Goal: Information Seeking & Learning: Learn about a topic

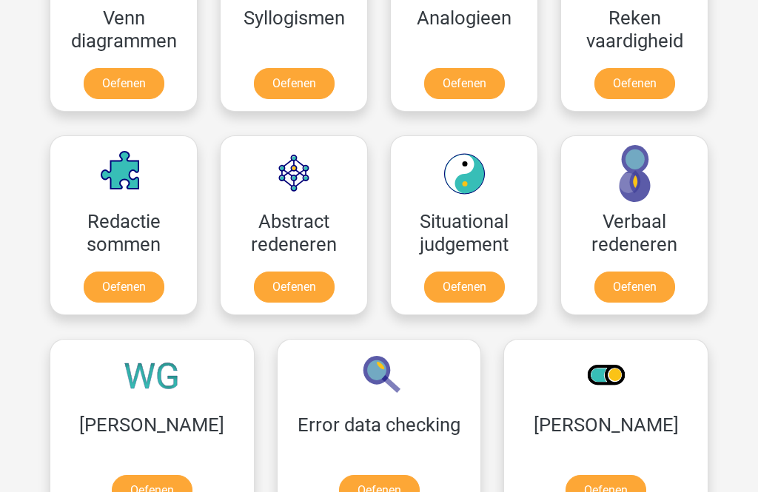
scroll to position [987, 0]
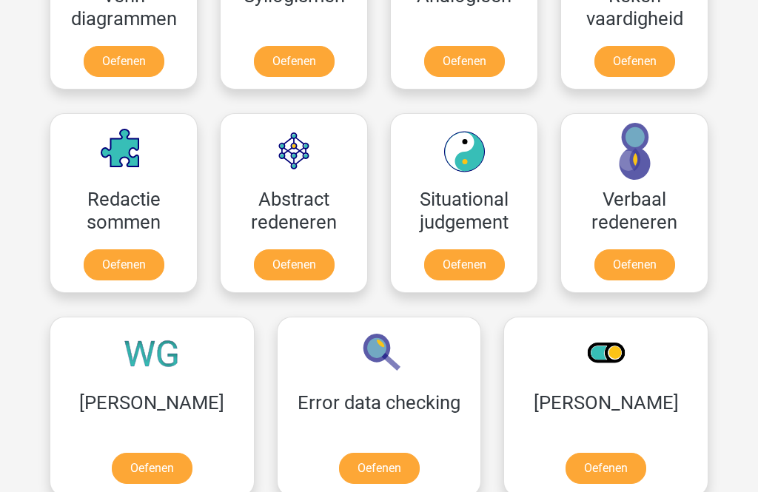
click at [477, 257] on link "Oefenen" at bounding box center [464, 265] width 81 height 31
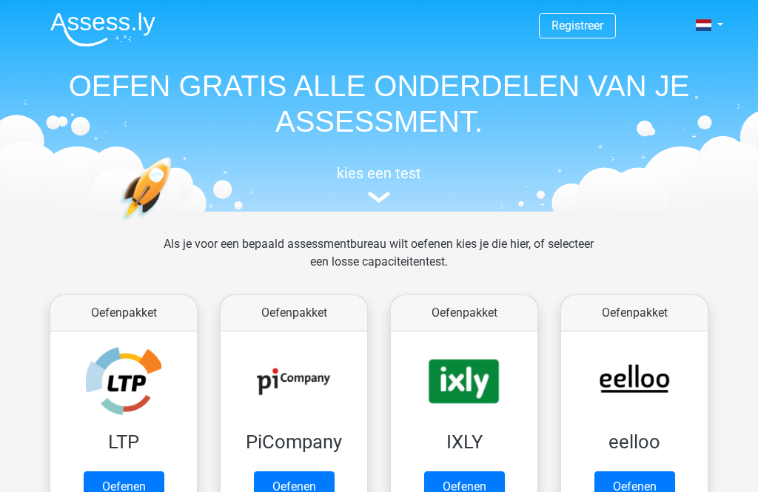
scroll to position [1035, 0]
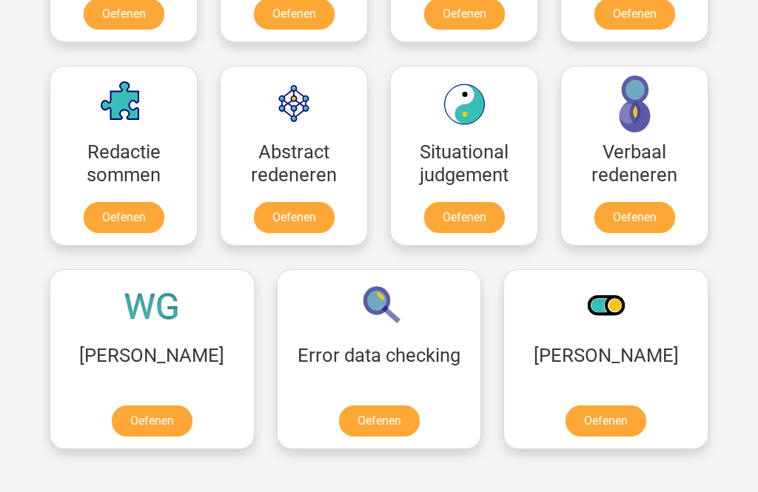
click at [131, 215] on link "Oefenen" at bounding box center [124, 218] width 81 height 31
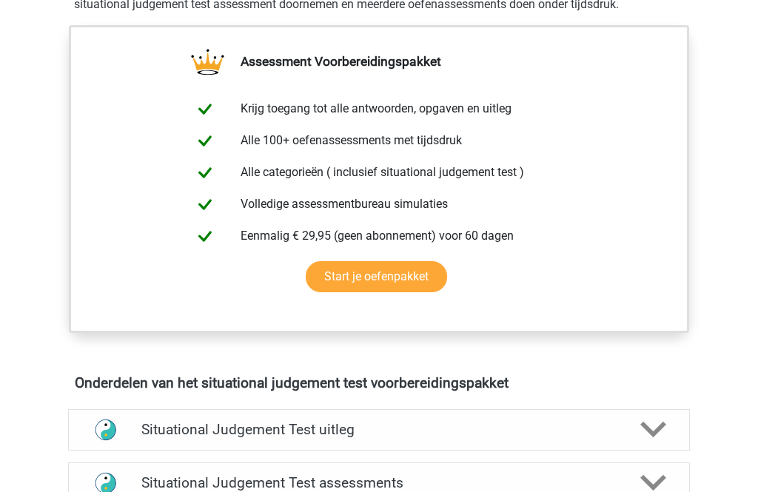
scroll to position [525, 0]
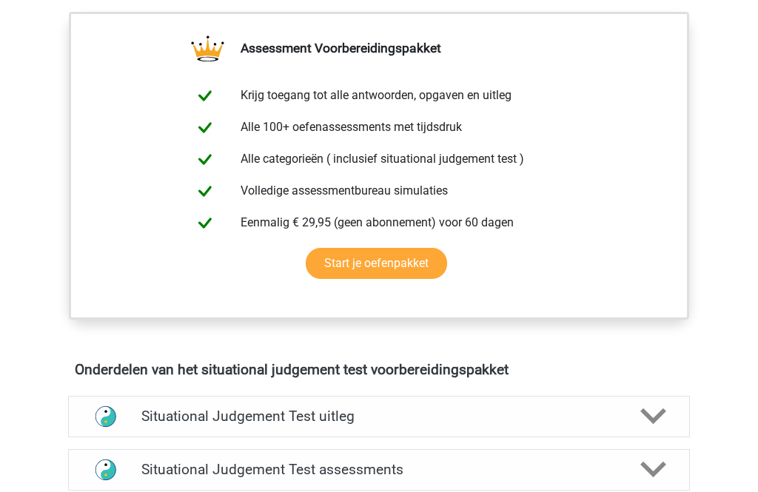
click at [401, 265] on link "Start je oefenpakket" at bounding box center [376, 263] width 141 height 31
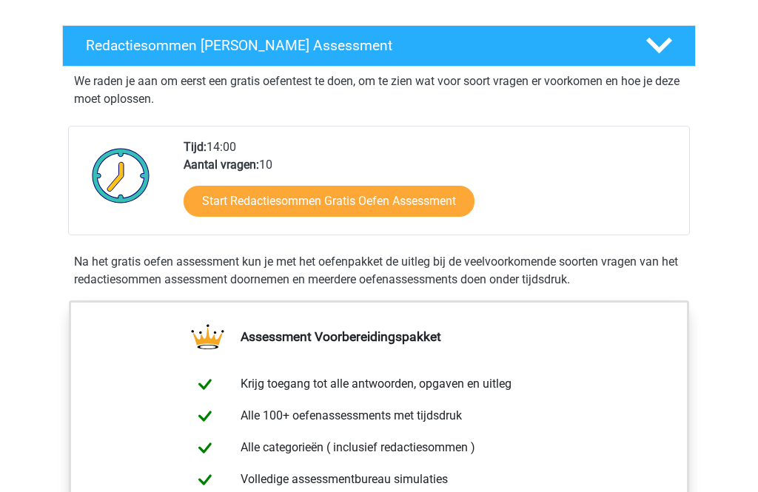
scroll to position [219, 0]
click at [333, 215] on link "Start Redactiesommen Gratis Oefen Assessment" at bounding box center [329, 201] width 291 height 31
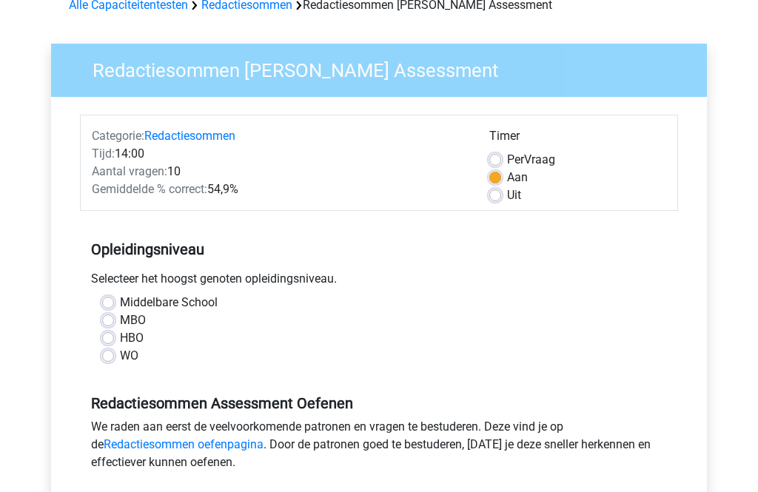
scroll to position [78, 0]
click at [120, 326] on label "MBO" at bounding box center [133, 321] width 26 height 18
click at [104, 326] on input "MBO" at bounding box center [108, 319] width 12 height 15
radio input "true"
click at [120, 338] on label "HBO" at bounding box center [132, 338] width 24 height 18
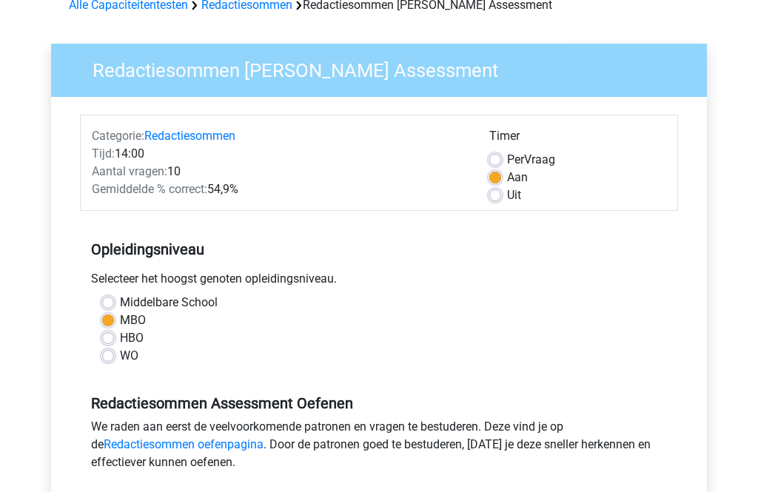
click at [113, 338] on input "HBO" at bounding box center [108, 336] width 12 height 15
radio input "true"
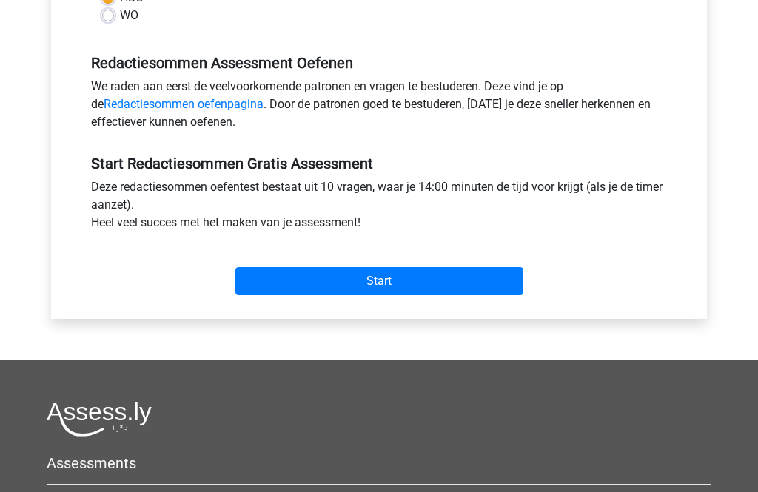
scroll to position [418, 0]
click at [149, 103] on link "Redactiesommen oefenpagina" at bounding box center [184, 104] width 160 height 14
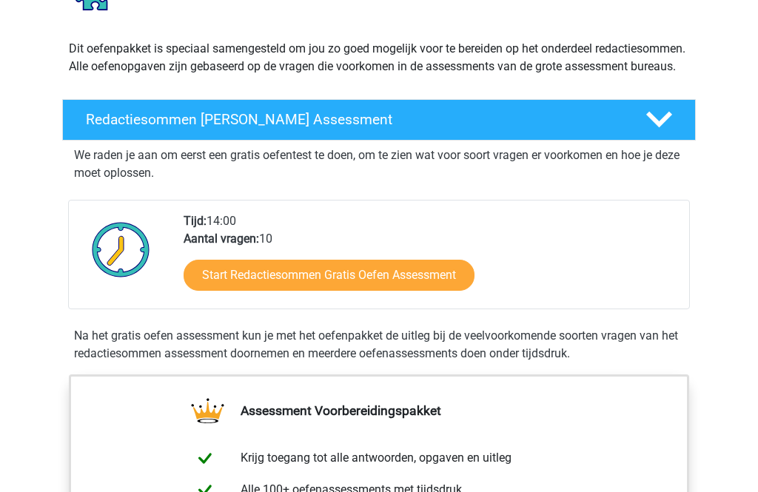
scroll to position [146, 0]
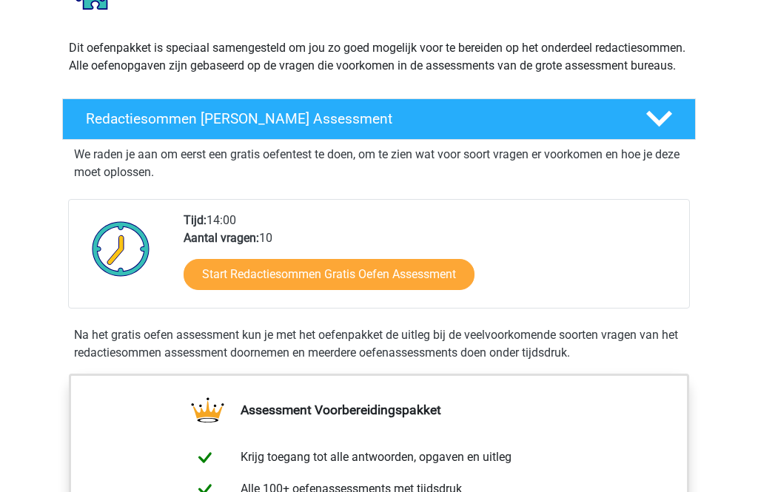
click at [336, 284] on link "Start Redactiesommen Gratis Oefen Assessment" at bounding box center [329, 274] width 291 height 31
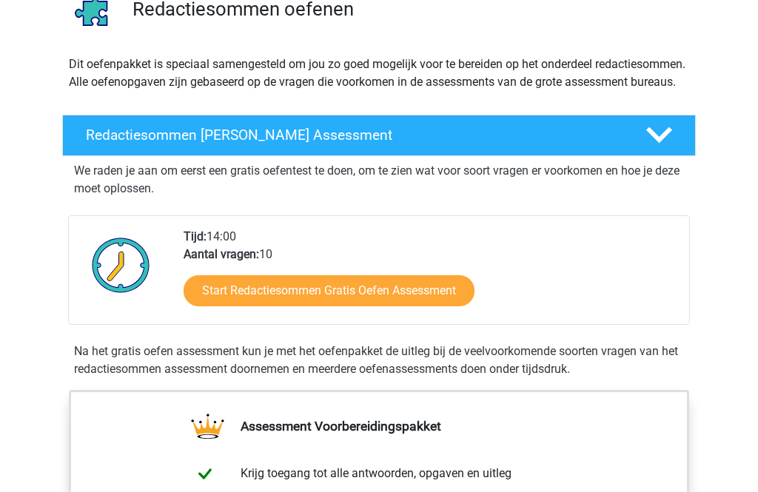
scroll to position [0, 0]
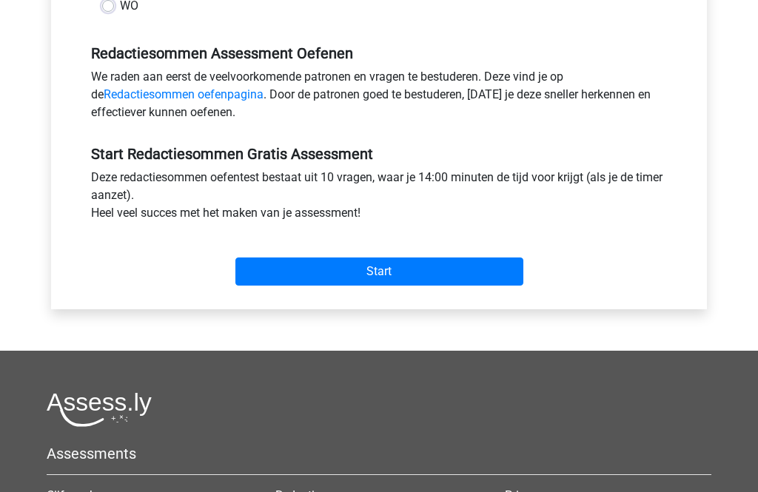
click at [389, 264] on input "Start" at bounding box center [379, 272] width 288 height 28
click at [393, 262] on input "Start" at bounding box center [379, 272] width 288 height 28
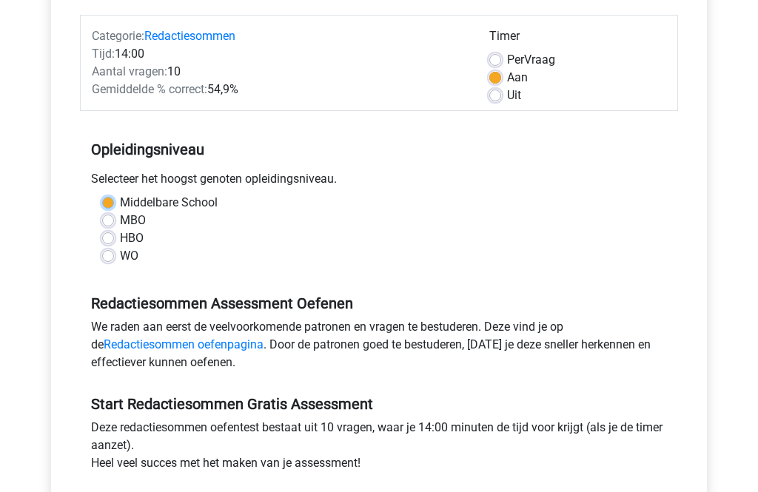
scroll to position [189, 0]
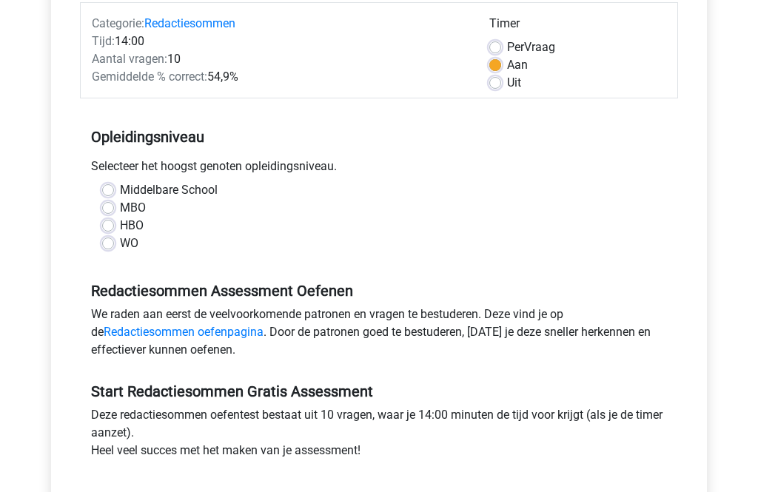
click at [120, 223] on label "HBO" at bounding box center [132, 227] width 24 height 18
click at [113, 223] on input "HBO" at bounding box center [108, 225] width 12 height 15
radio input "true"
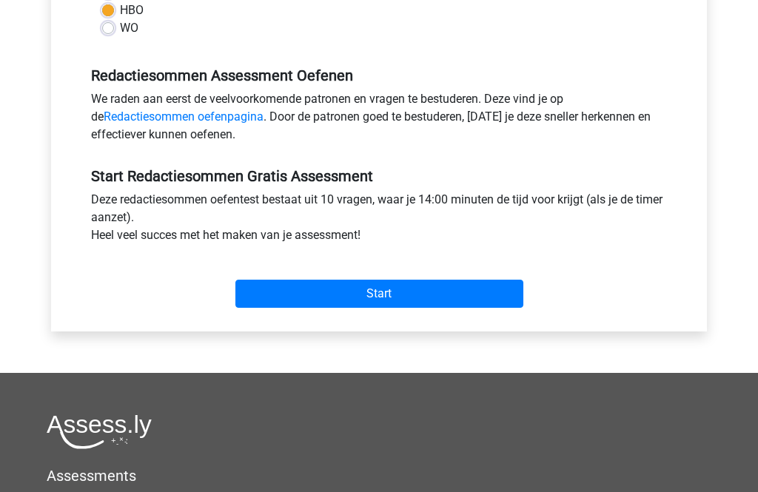
scroll to position [420, 0]
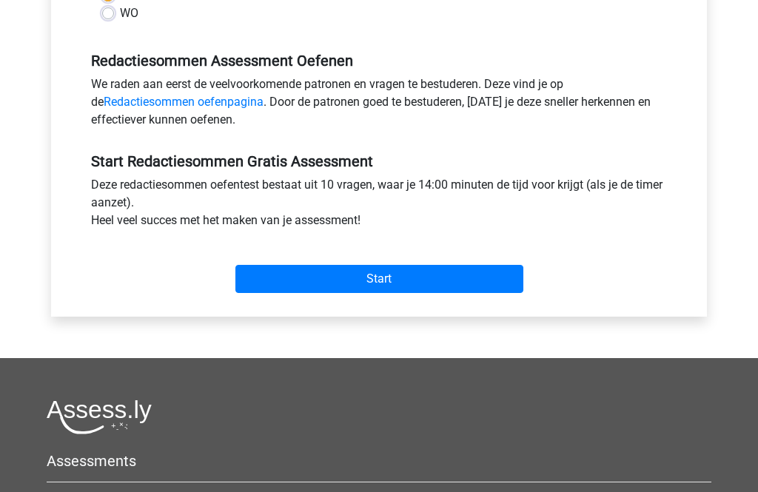
click at [386, 284] on input "Start" at bounding box center [379, 279] width 288 height 28
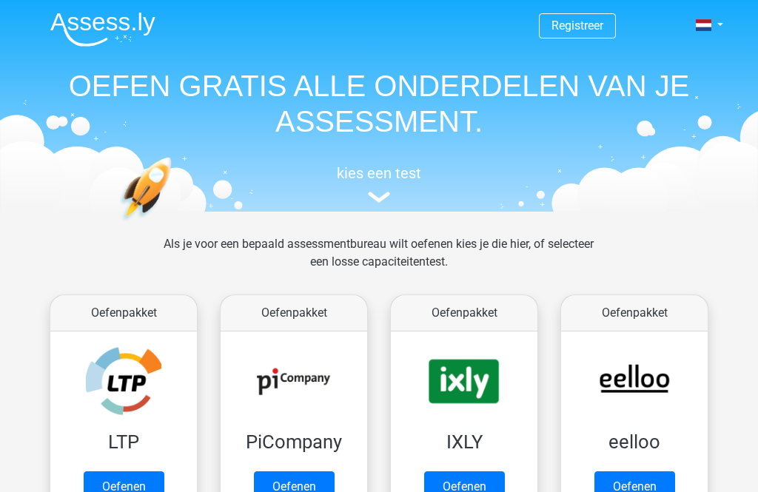
scroll to position [1036, 0]
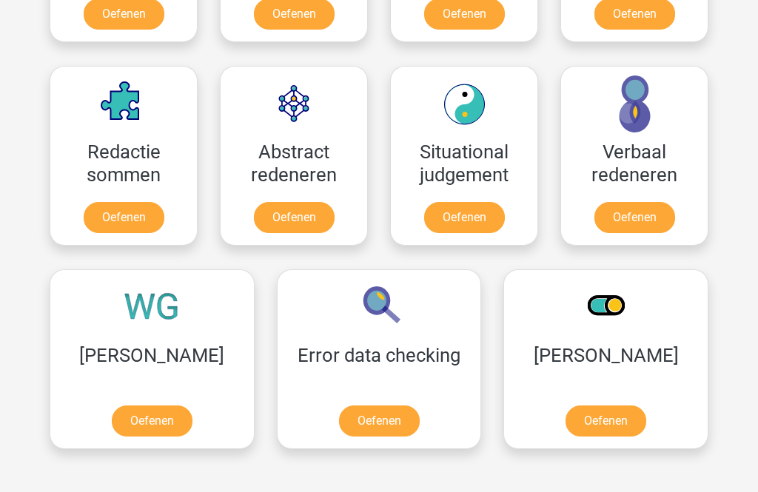
click at [339, 409] on link "Oefenen" at bounding box center [379, 421] width 81 height 31
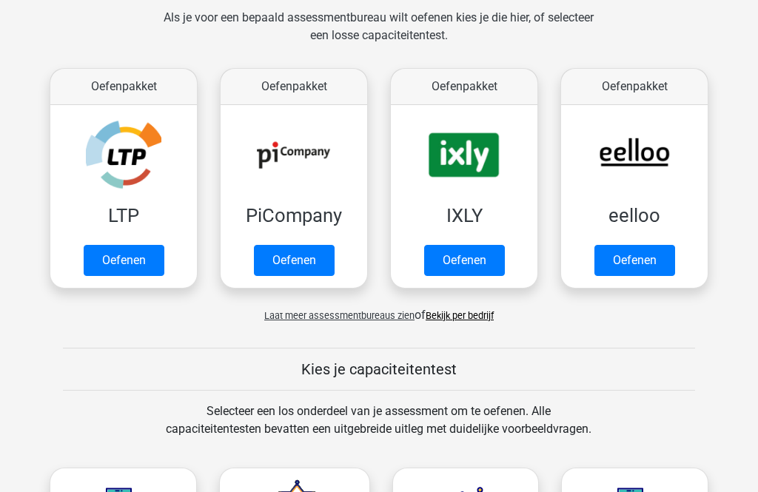
scroll to position [235, 0]
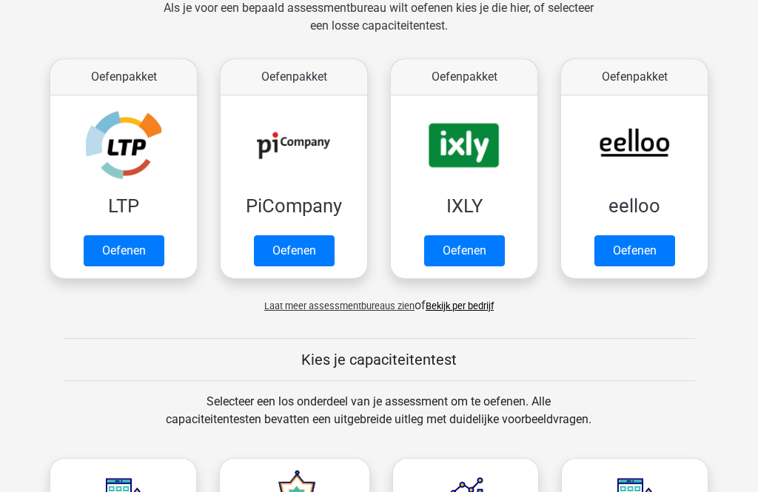
click at [131, 246] on link "Oefenen" at bounding box center [124, 251] width 81 height 31
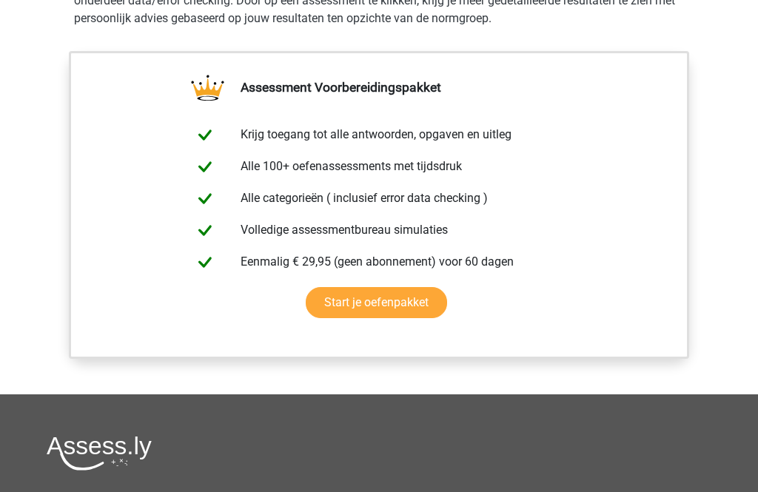
scroll to position [1108, 0]
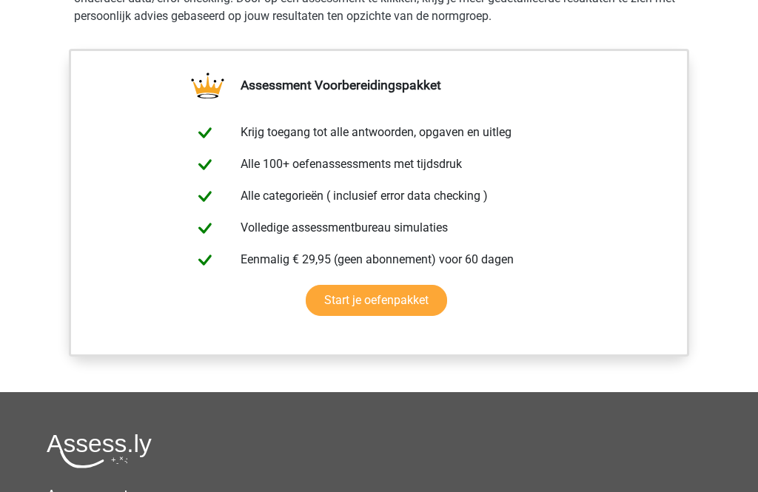
click at [447, 286] on link "Start je oefenpakket" at bounding box center [376, 301] width 141 height 31
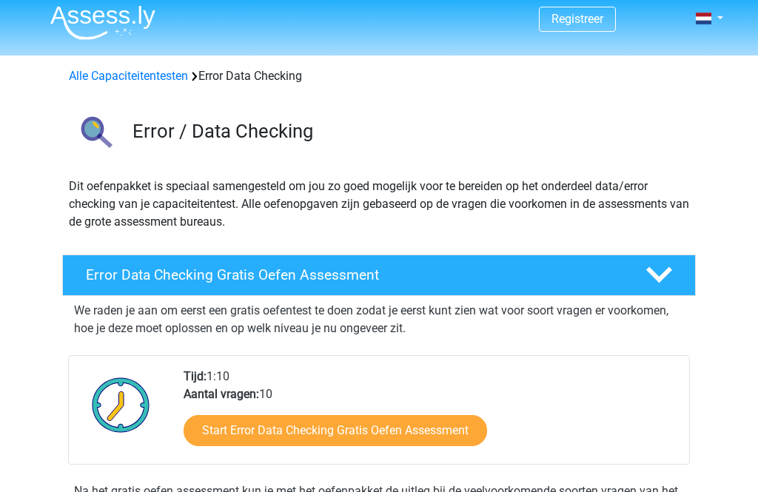
scroll to position [0, 0]
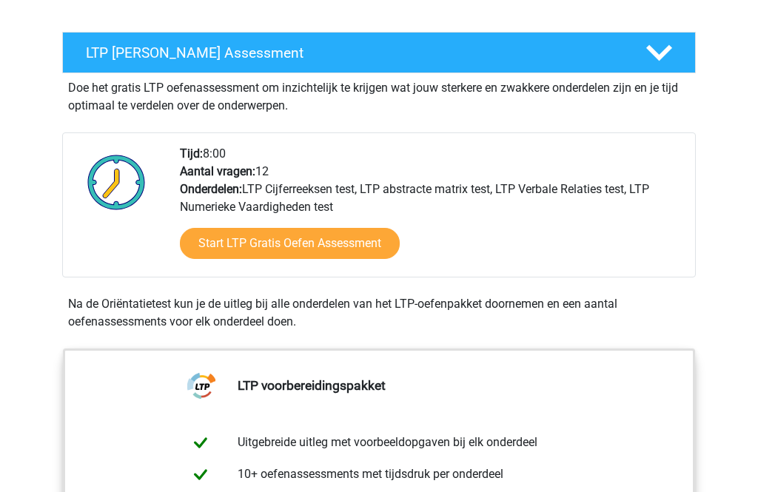
scroll to position [247, 0]
